Goal: Transaction & Acquisition: Book appointment/travel/reservation

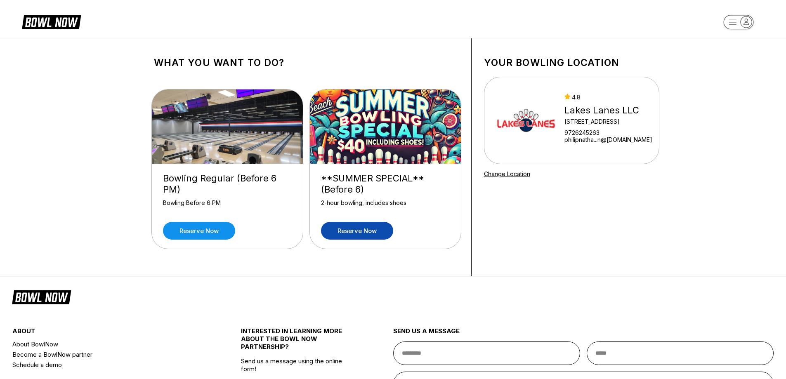
click at [355, 232] on link "Reserve now" at bounding box center [357, 231] width 72 height 18
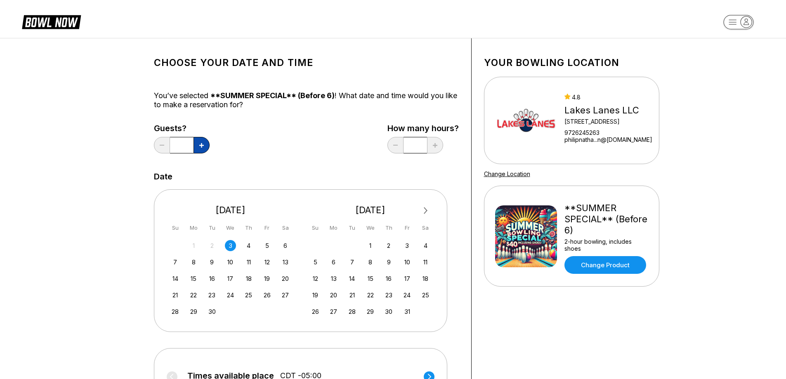
click at [201, 145] on icon at bounding box center [201, 145] width 5 height 5
type input "*"
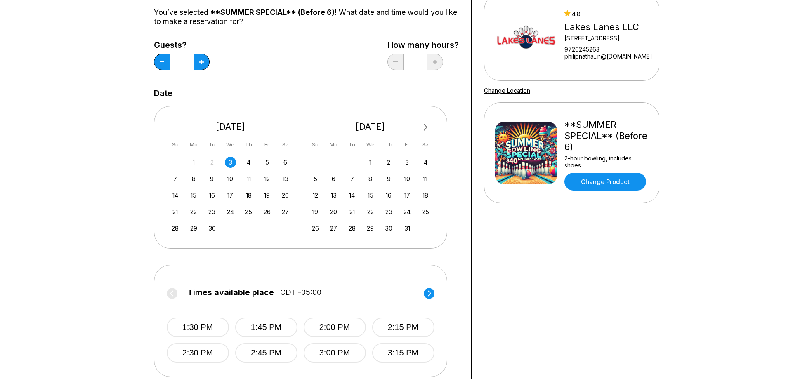
scroll to position [83, 0]
click at [194, 181] on div "8" at bounding box center [193, 179] width 11 height 11
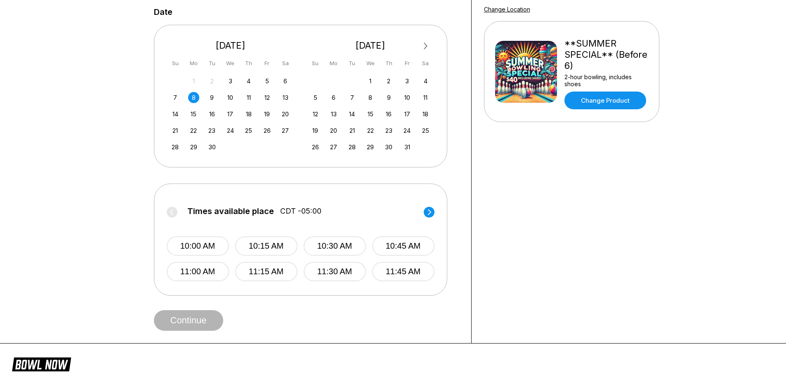
scroll to position [165, 0]
click at [430, 213] on icon at bounding box center [429, 212] width 3 height 6
click at [198, 271] on button "5:00 PM" at bounding box center [198, 271] width 62 height 19
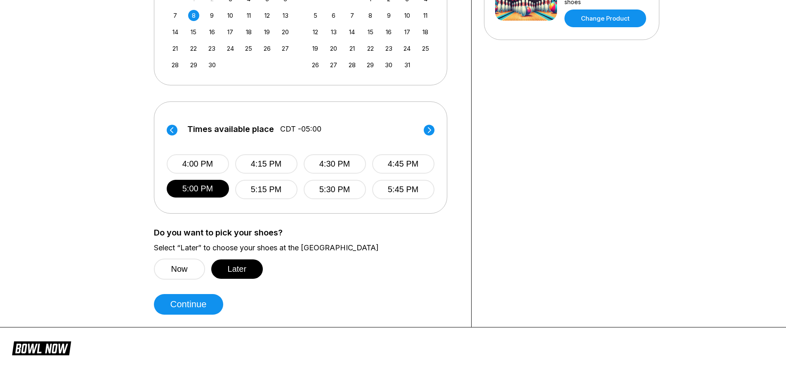
scroll to position [247, 0]
click at [236, 268] on button "Later" at bounding box center [237, 268] width 52 height 19
click at [200, 308] on button "Continue" at bounding box center [188, 304] width 69 height 21
select select "**"
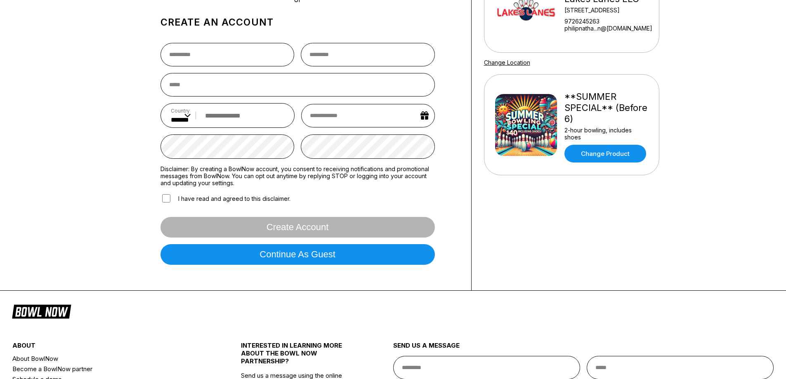
scroll to position [111, 0]
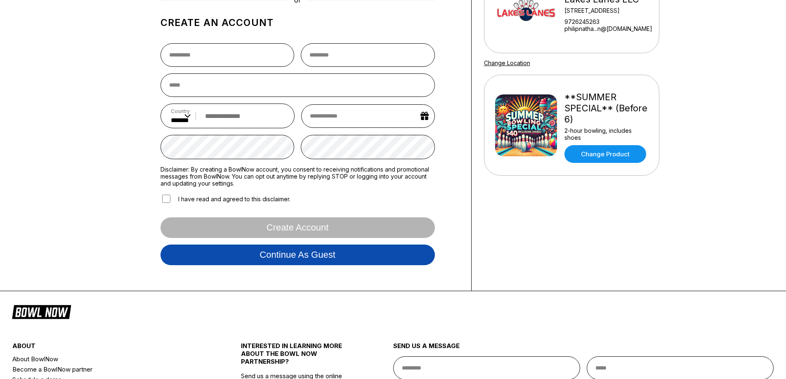
click at [315, 257] on button "Continue as guest" at bounding box center [298, 255] width 274 height 21
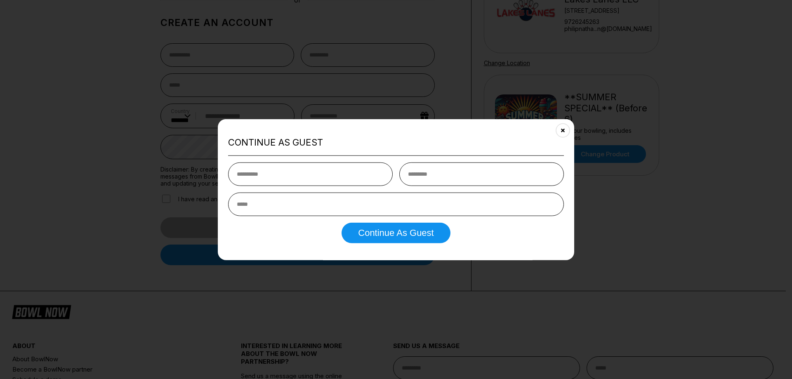
click at [567, 122] on div "Continue as Guest Continue as Guest" at bounding box center [396, 190] width 357 height 142
click at [559, 128] on button "Close" at bounding box center [563, 130] width 20 height 20
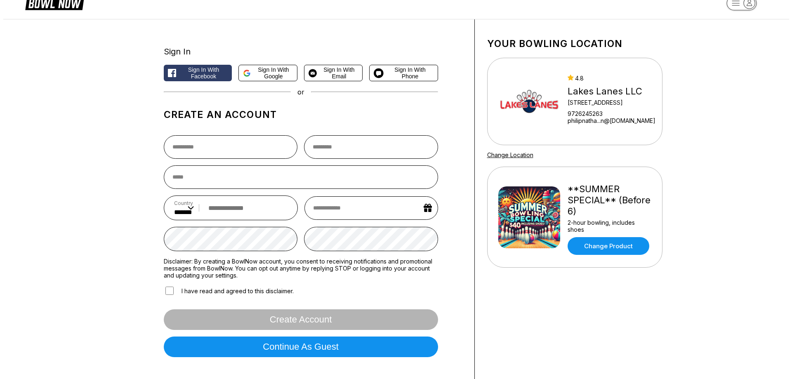
scroll to position [0, 0]
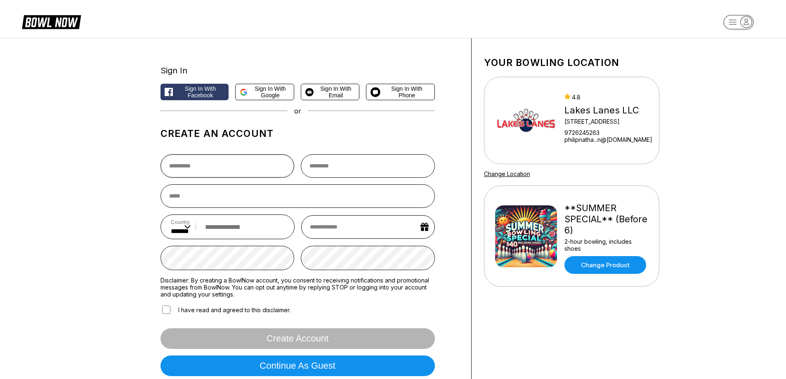
click at [235, 167] on input "text" at bounding box center [228, 166] width 134 height 24
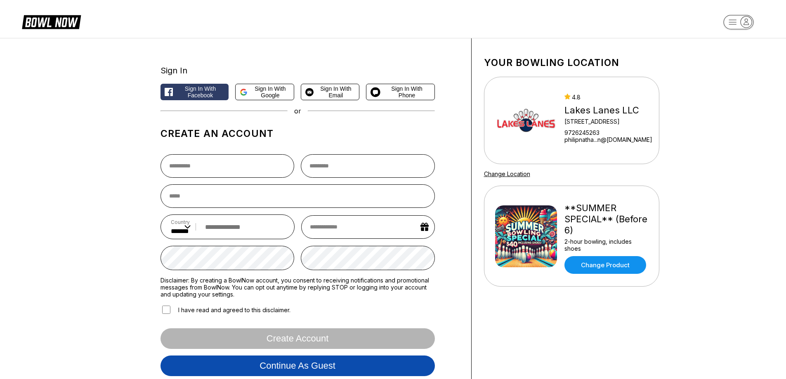
click at [266, 370] on button "Continue as guest" at bounding box center [298, 366] width 274 height 21
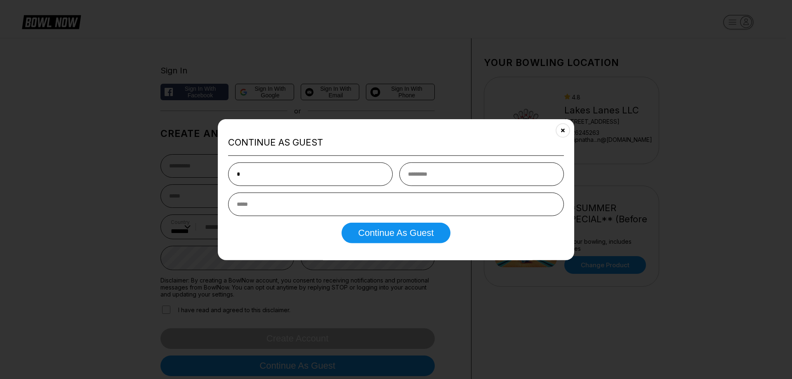
type input "*"
click at [437, 167] on input "text" at bounding box center [481, 175] width 165 height 24
type input "*"
click at [325, 211] on input "email" at bounding box center [396, 205] width 336 height 24
type input "**********"
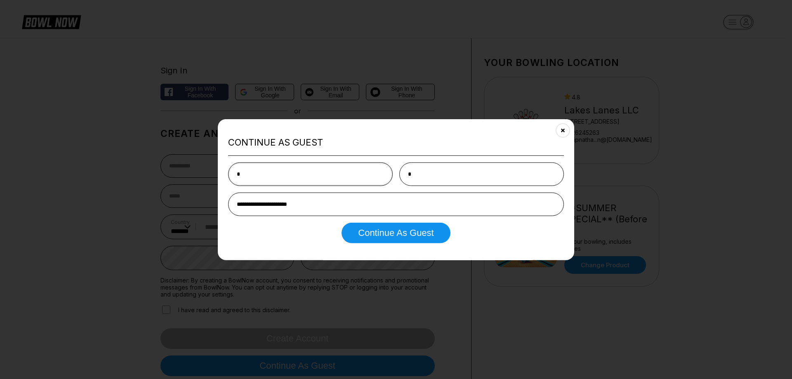
click at [272, 176] on input "*" at bounding box center [310, 175] width 165 height 24
type input "*"
click at [432, 170] on input "*" at bounding box center [481, 175] width 165 height 24
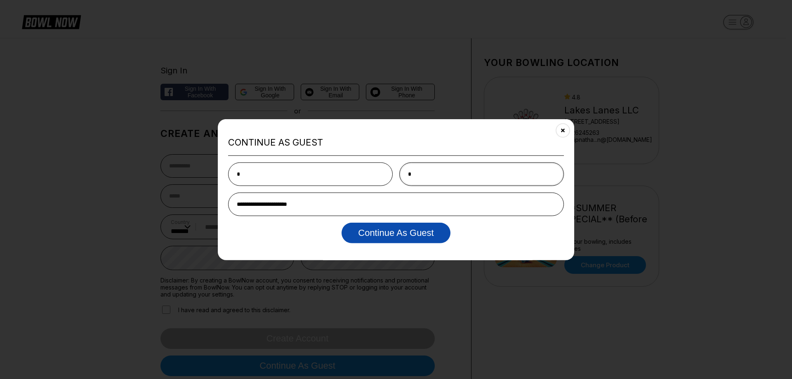
type input "*"
click at [408, 239] on button "Continue as Guest" at bounding box center [396, 233] width 109 height 21
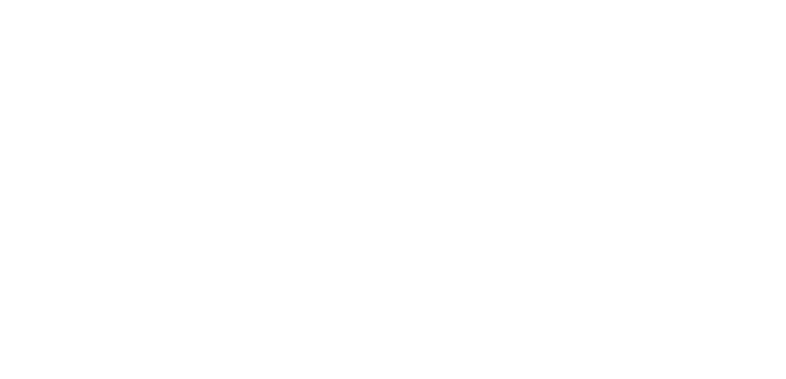
select select "**"
